Goal: Transaction & Acquisition: Purchase product/service

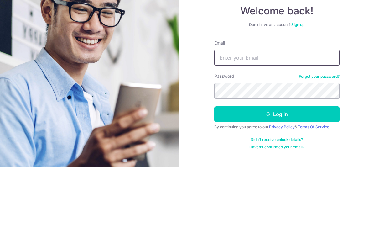
type input "[EMAIL_ADDRESS][DOMAIN_NAME]"
click at [276, 167] on button "Log in" at bounding box center [276, 175] width 125 height 16
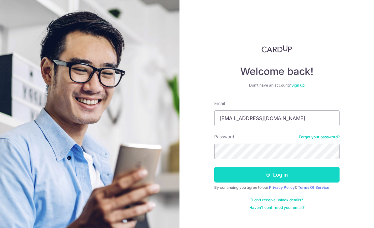
click at [287, 167] on button "Log in" at bounding box center [276, 175] width 125 height 16
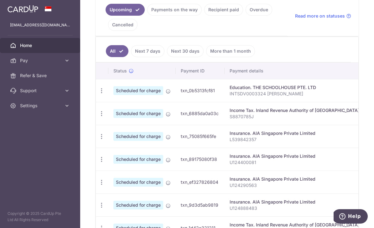
scroll to position [146, 0]
click at [147, 16] on link "Payments on the way" at bounding box center [174, 10] width 54 height 12
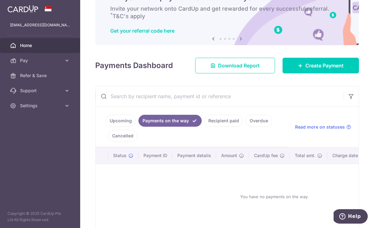
scroll to position [34, 0]
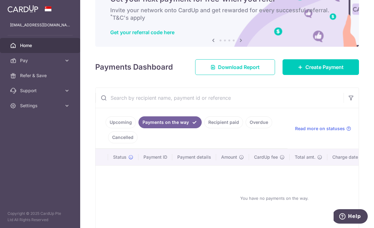
click at [204, 128] on link "Recipient paid" at bounding box center [223, 122] width 39 height 12
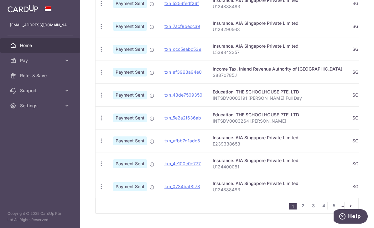
scroll to position [228, 0]
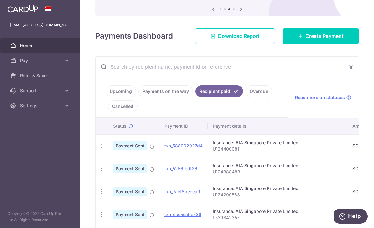
click at [106, 97] on link "Upcoming" at bounding box center [121, 91] width 30 height 12
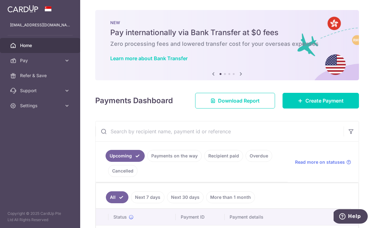
scroll to position [0, 0]
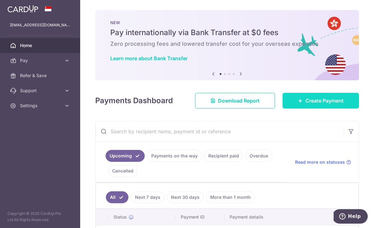
click at [305, 104] on span "Create Payment" at bounding box center [324, 101] width 38 height 8
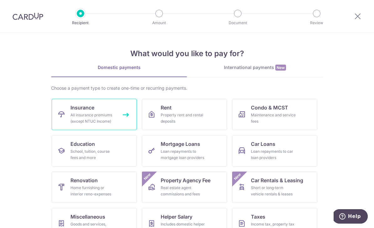
click at [105, 115] on div "All insurance premiums (except NTUC Income)" at bounding box center [92, 118] width 45 height 13
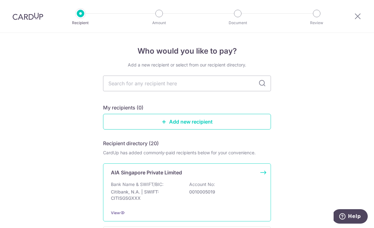
click at [150, 187] on p "Bank Name & SWIFT/BIC:" at bounding box center [137, 184] width 53 height 6
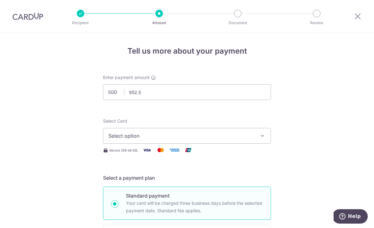
type input "952.54"
click at [117, 139] on span "Select option" at bounding box center [181, 136] width 146 height 8
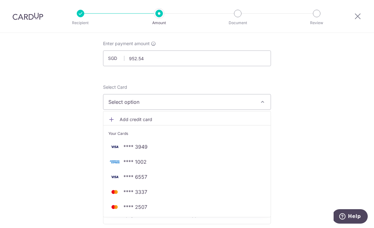
scroll to position [39, 0]
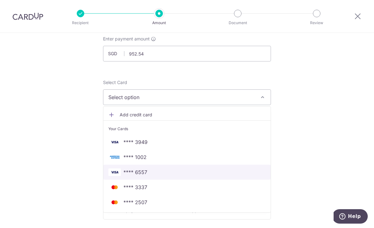
click at [121, 176] on img at bounding box center [114, 172] width 13 height 8
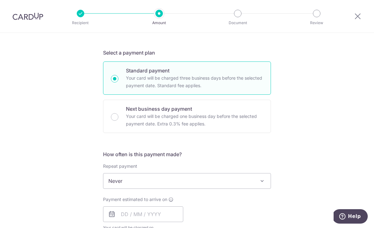
scroll to position [141, 0]
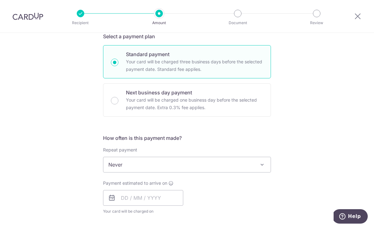
click at [114, 172] on span "Never" at bounding box center [186, 164] width 167 height 15
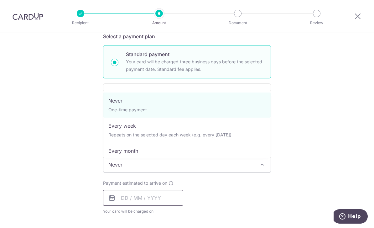
click at [116, 205] on input "text" at bounding box center [143, 198] width 80 height 16
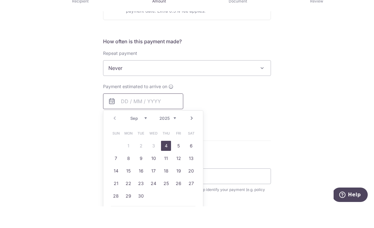
scroll to position [220, 0]
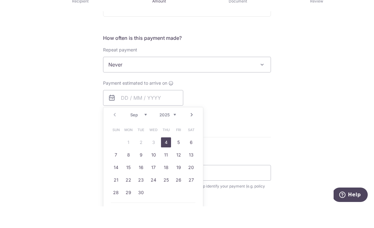
click at [181, 171] on link "12" at bounding box center [178, 176] width 10 height 10
type input "12/09/2025"
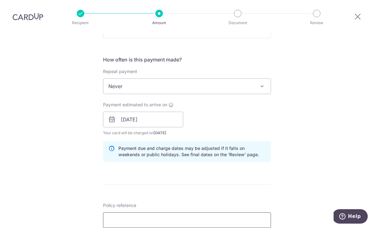
click at [121, 212] on input "Policy reference" at bounding box center [187, 220] width 168 height 16
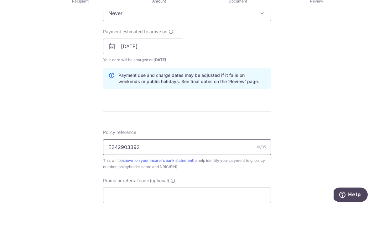
scroll to position [270, 0]
type input "E242903392"
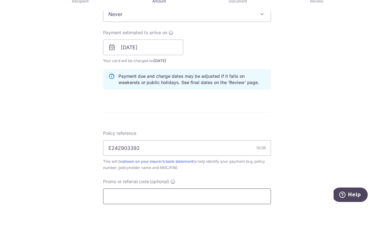
click at [235, 210] on input "Promo or referral code (optional)" at bounding box center [187, 218] width 168 height 16
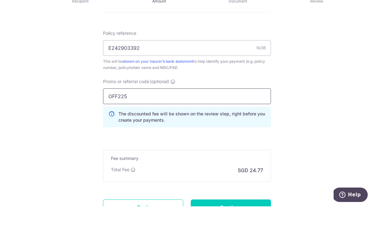
scroll to position [369, 0]
type input "OFF225"
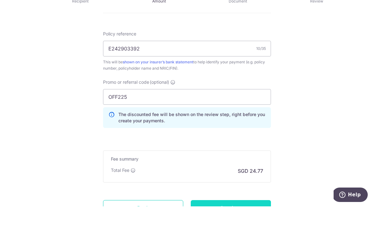
click at [254, 221] on input "Continue" at bounding box center [231, 229] width 80 height 16
type input "Create Schedule"
